Goal: Transaction & Acquisition: Purchase product/service

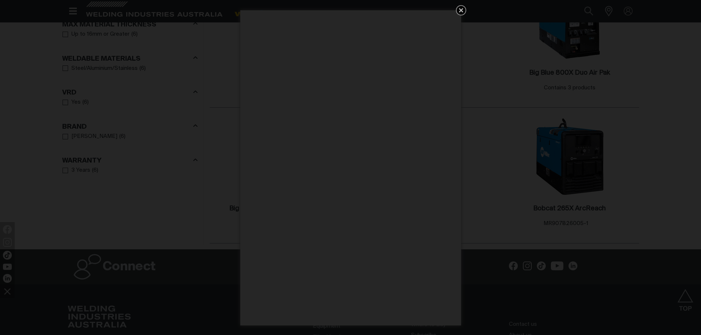
scroll to position [444, 0]
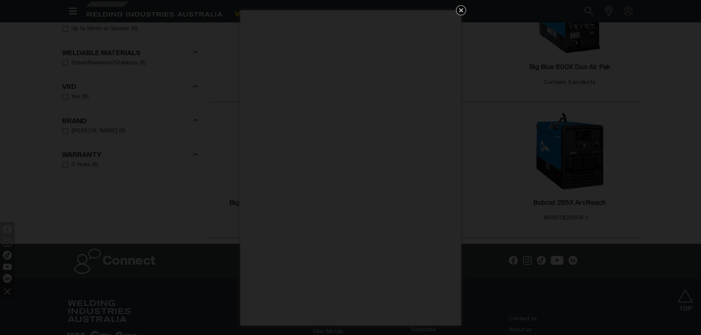
click at [462, 11] on icon "Get 5 WIA Welding Guides Free!" at bounding box center [461, 10] width 4 height 4
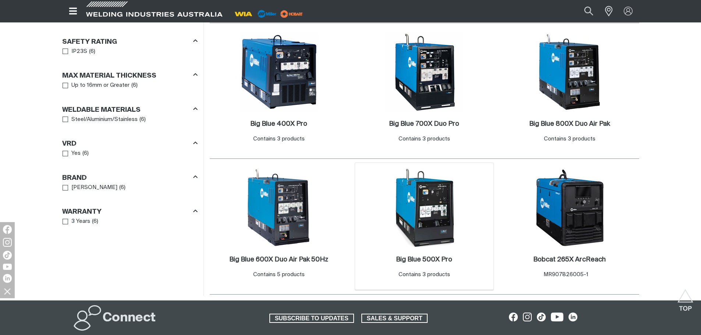
scroll to position [441, 0]
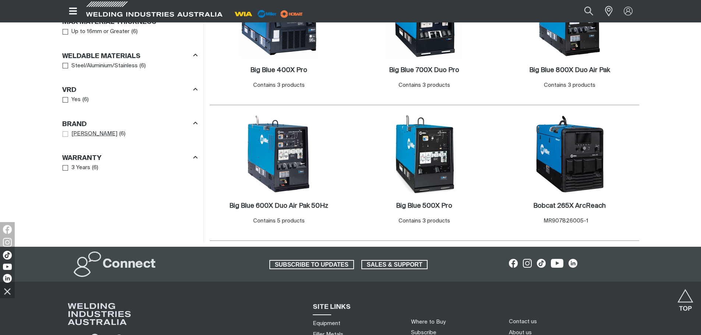
click at [73, 132] on span "[PERSON_NAME]" at bounding box center [94, 134] width 46 height 8
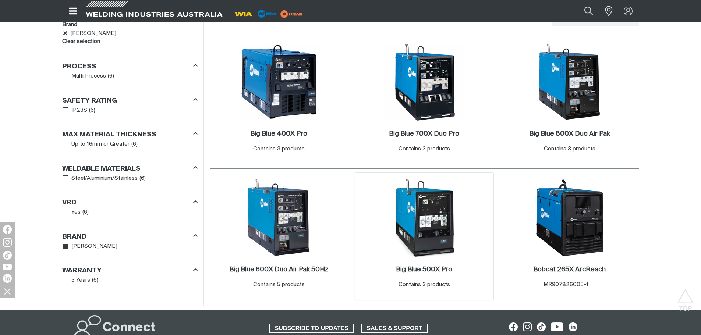
scroll to position [368, 0]
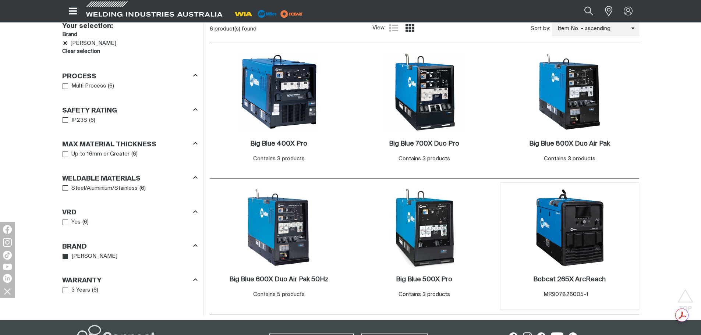
click at [562, 237] on img at bounding box center [569, 227] width 79 height 79
